Goal: Transaction & Acquisition: Purchase product/service

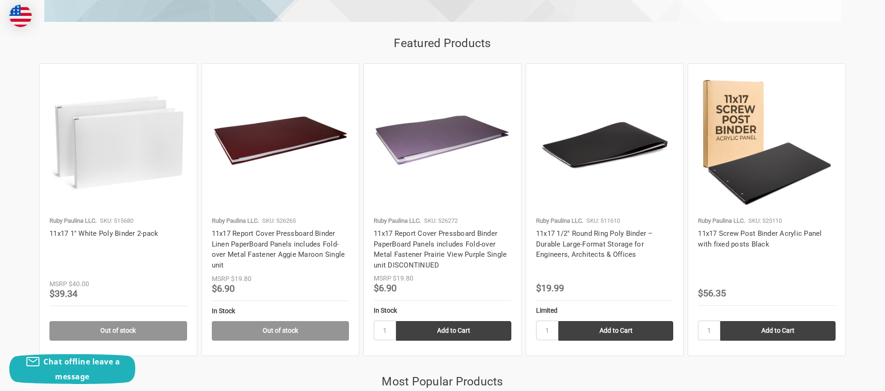
scroll to position [926, 0]
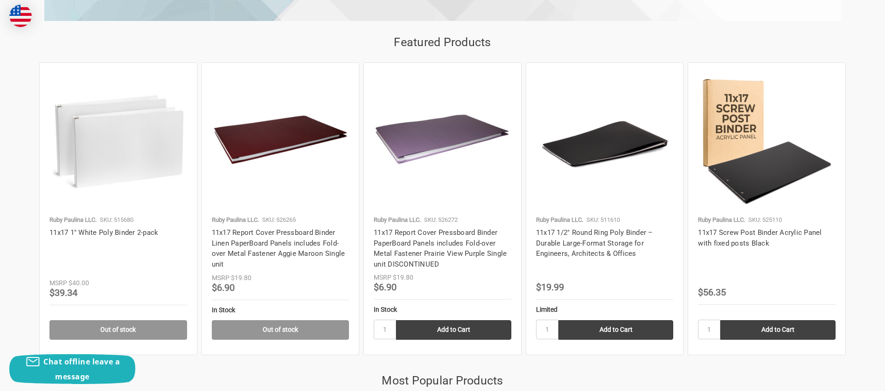
click at [595, 126] on img at bounding box center [605, 142] width 138 height 138
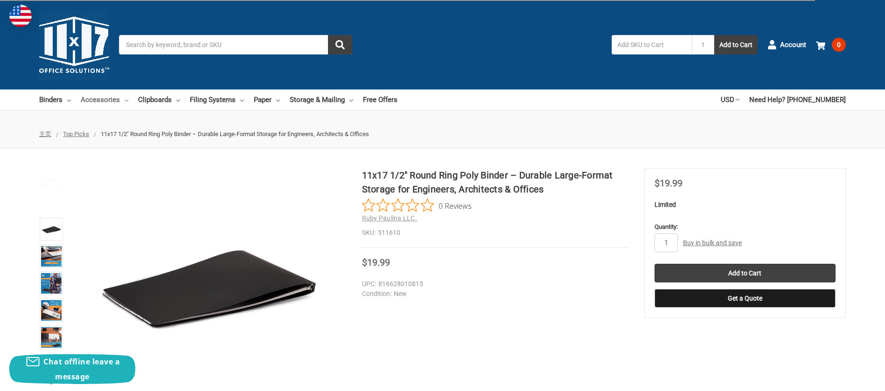
click at [104, 99] on link "Accessories" at bounding box center [105, 100] width 48 height 21
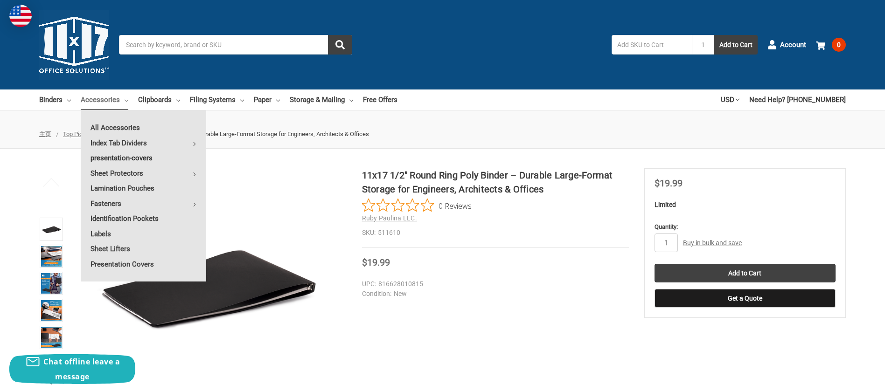
click at [147, 158] on link "presentation-covers" at bounding box center [143, 158] width 125 height 15
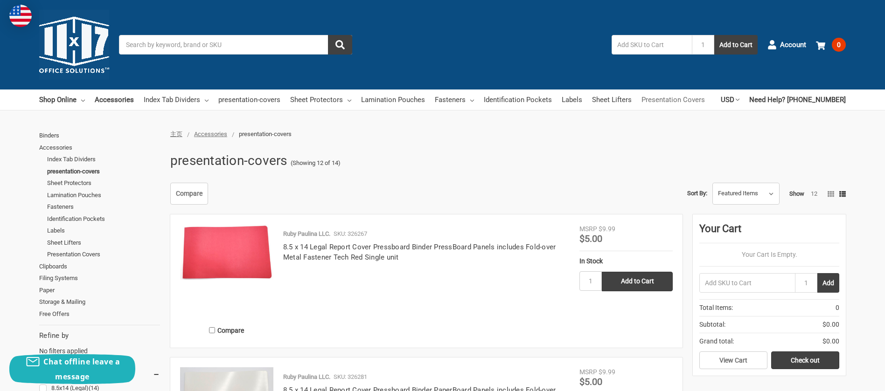
click at [694, 104] on link "Presentation Covers" at bounding box center [672, 100] width 63 height 21
